Goal: Task Accomplishment & Management: Use online tool/utility

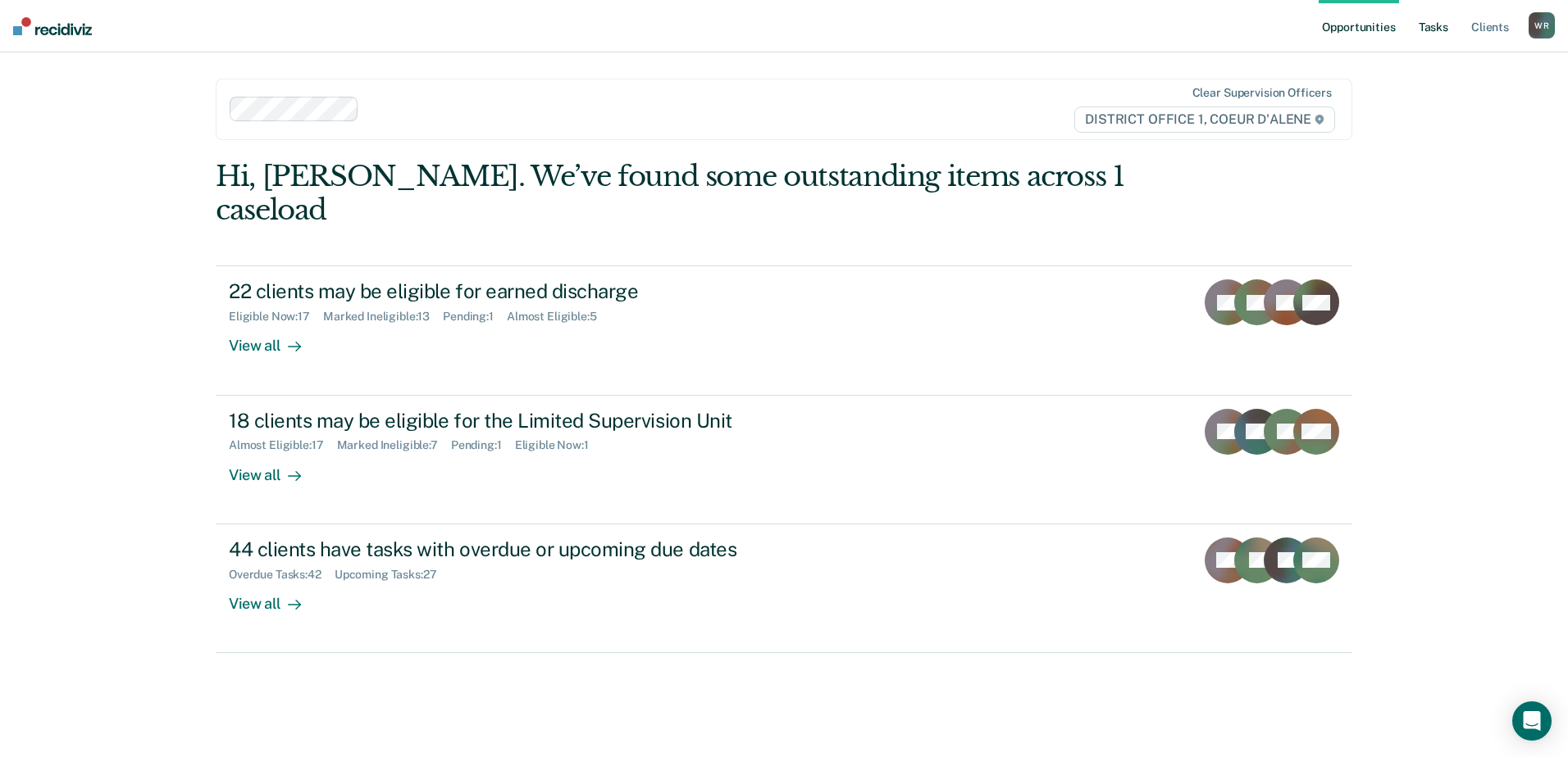
click at [1435, 28] on link "Tasks" at bounding box center [1433, 26] width 36 height 52
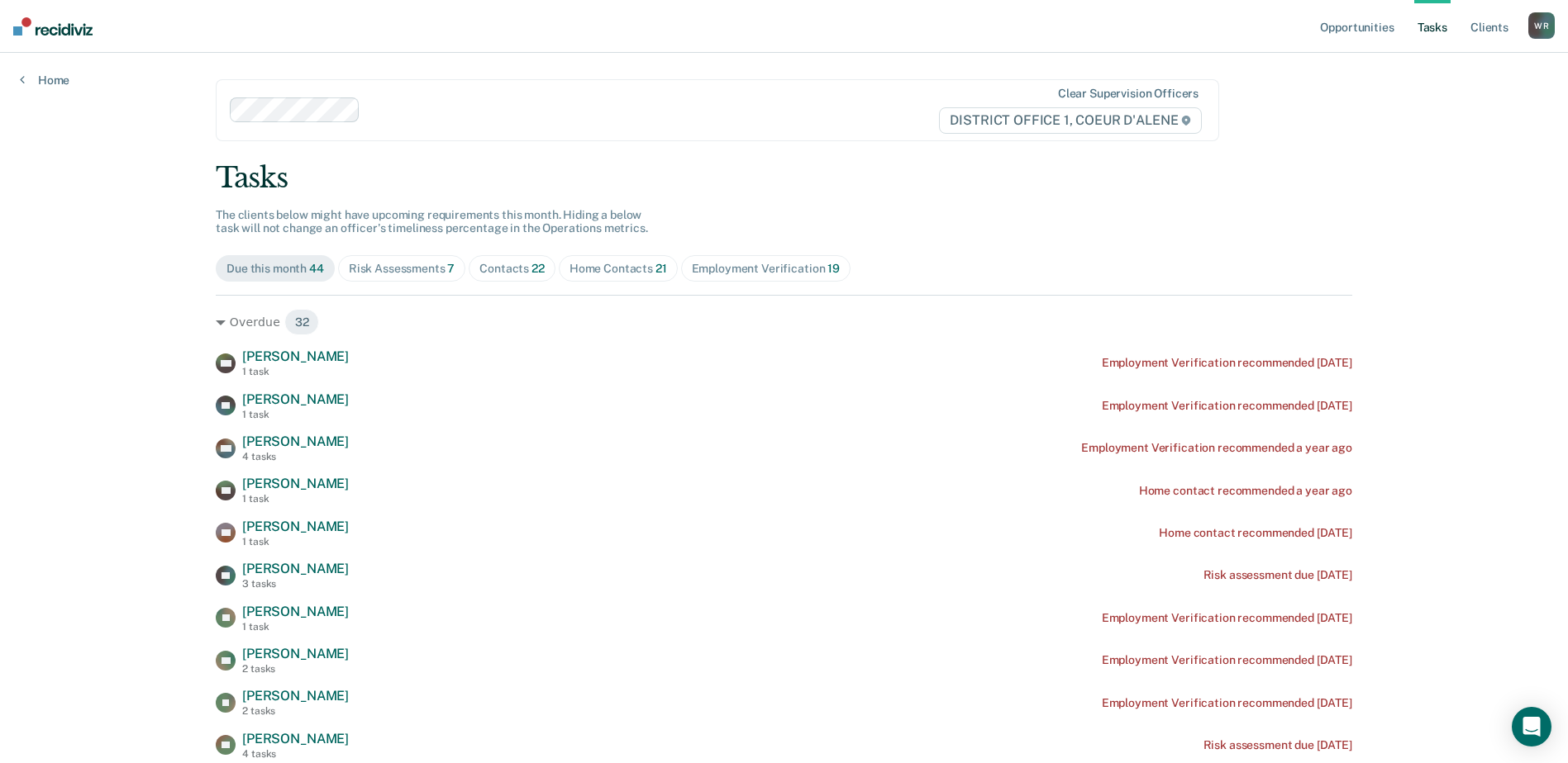
click at [502, 264] on div "Contacts 22" at bounding box center [512, 268] width 66 height 14
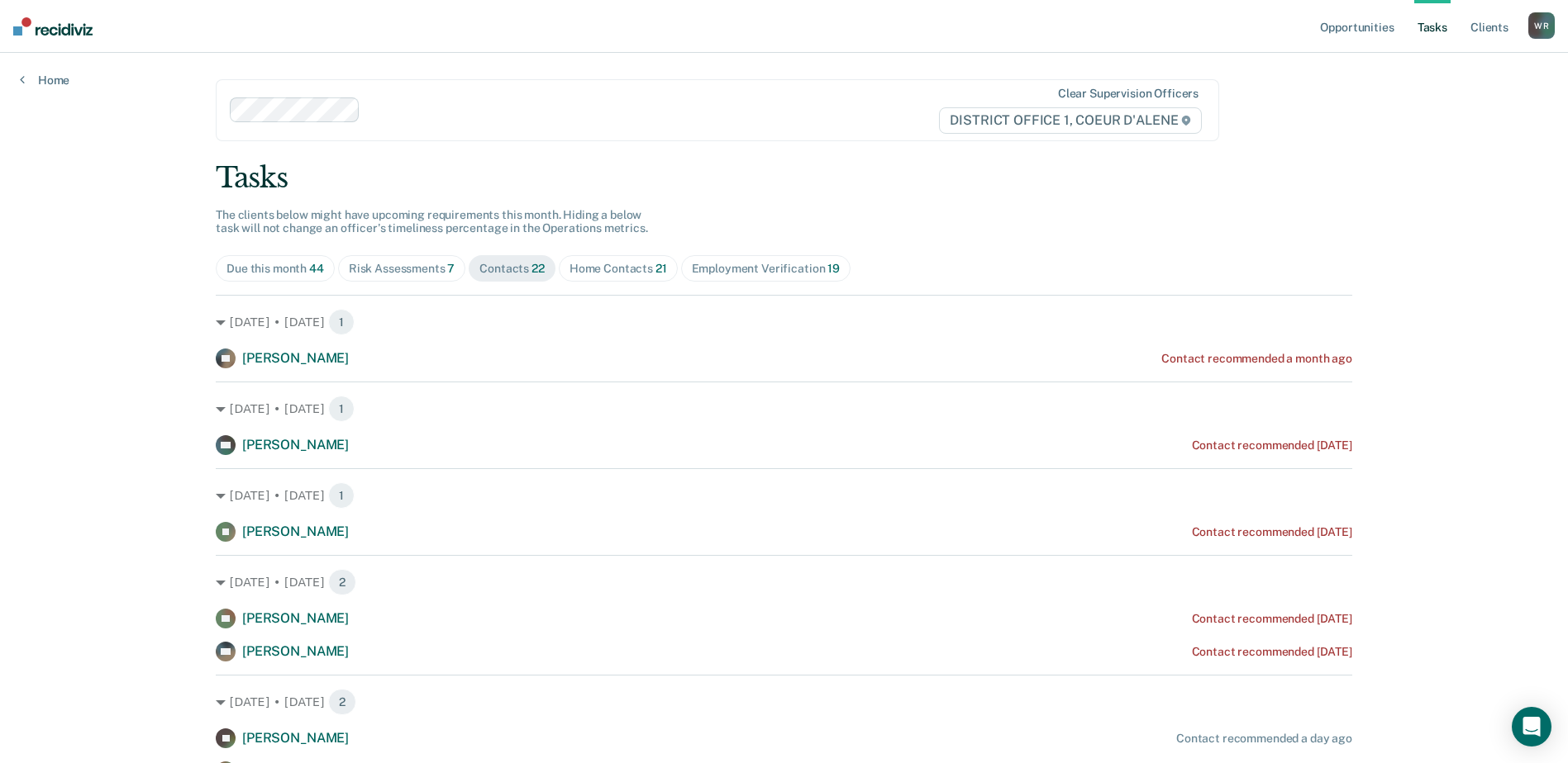
click at [427, 271] on div "Risk Assessments 7" at bounding box center [401, 268] width 106 height 14
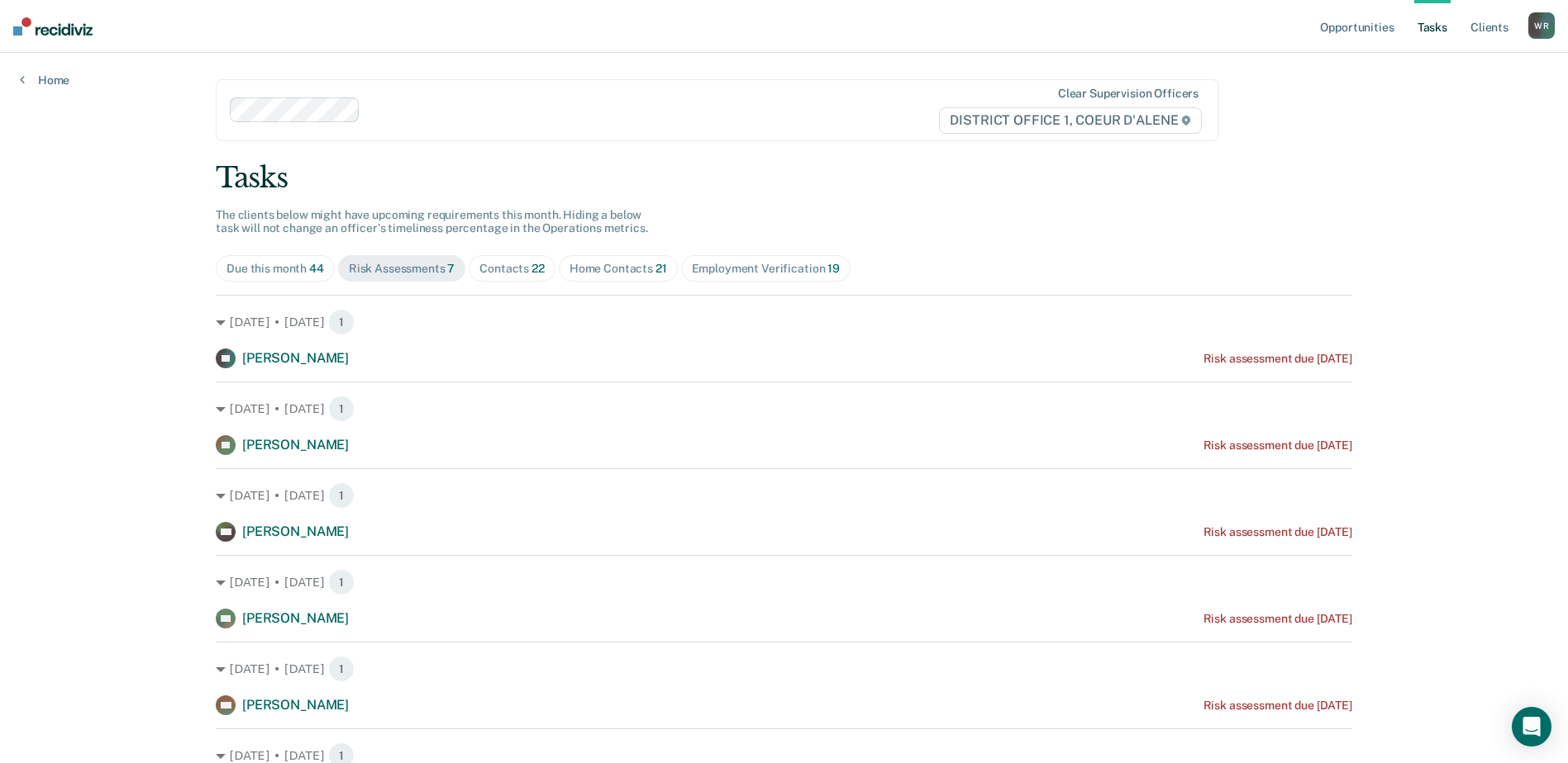
click at [597, 275] on div "Home Contacts 21" at bounding box center [618, 268] width 97 height 14
click at [736, 273] on div "Employment Verification 19" at bounding box center [766, 268] width 148 height 14
